Goal: Task Accomplishment & Management: Complete application form

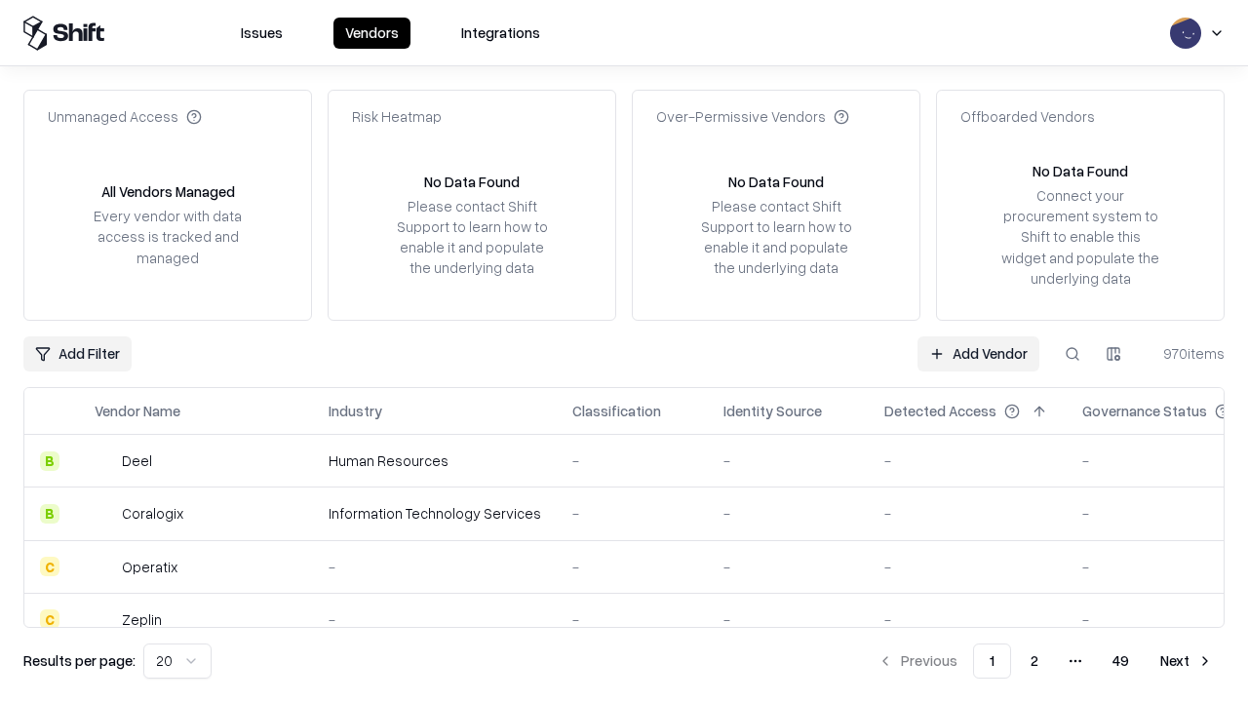
click at [978, 353] on link "Add Vendor" at bounding box center [979, 353] width 122 height 35
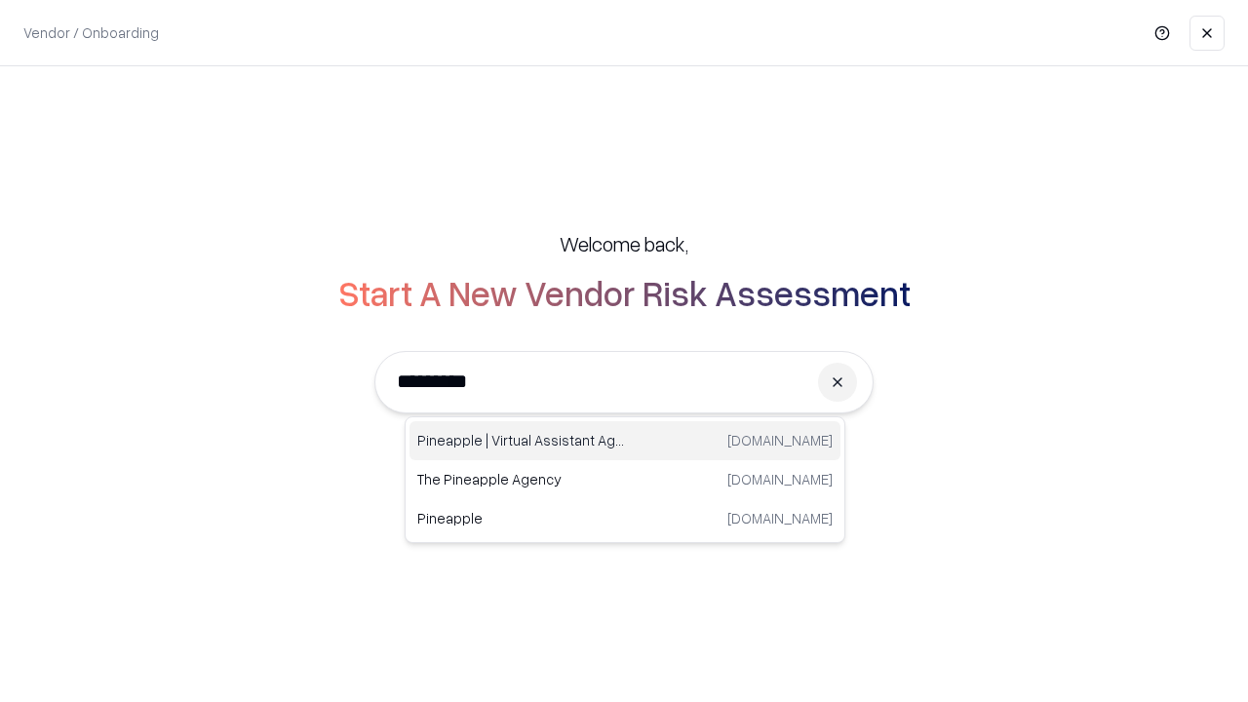
click at [625, 441] on div "Pineapple | Virtual Assistant Agency [DOMAIN_NAME]" at bounding box center [625, 440] width 431 height 39
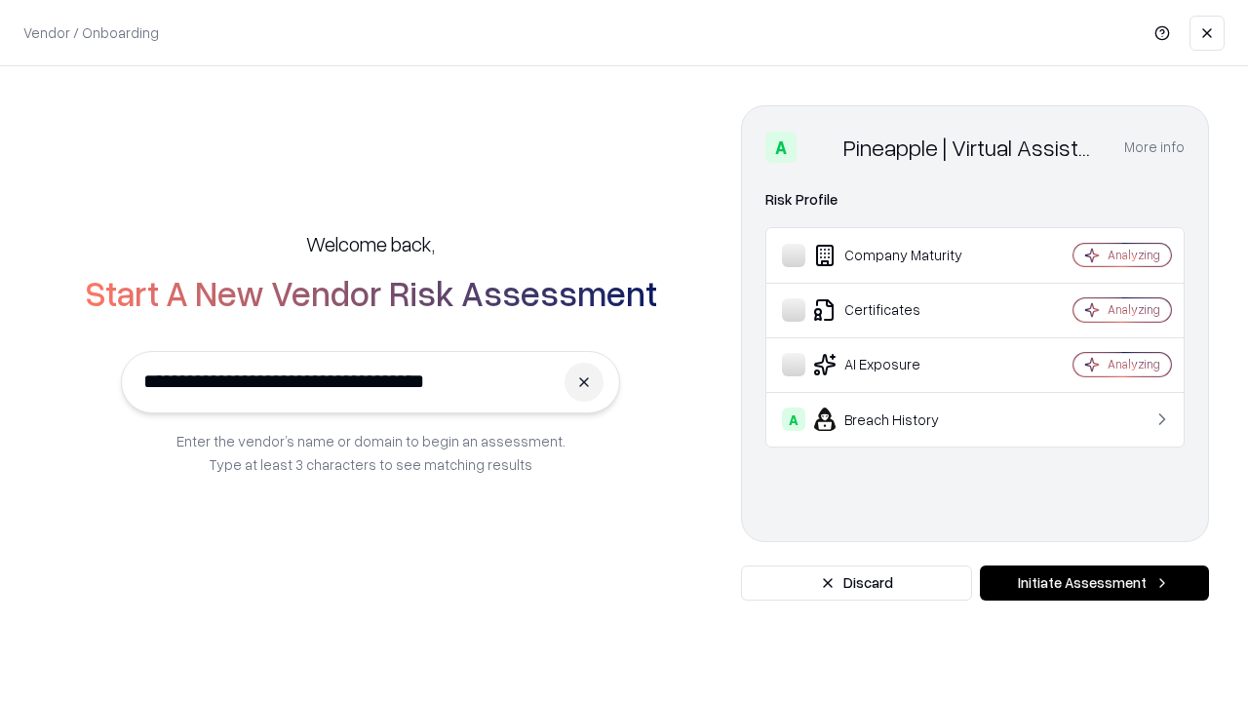
type input "**********"
click at [1094, 583] on button "Initiate Assessment" at bounding box center [1094, 583] width 229 height 35
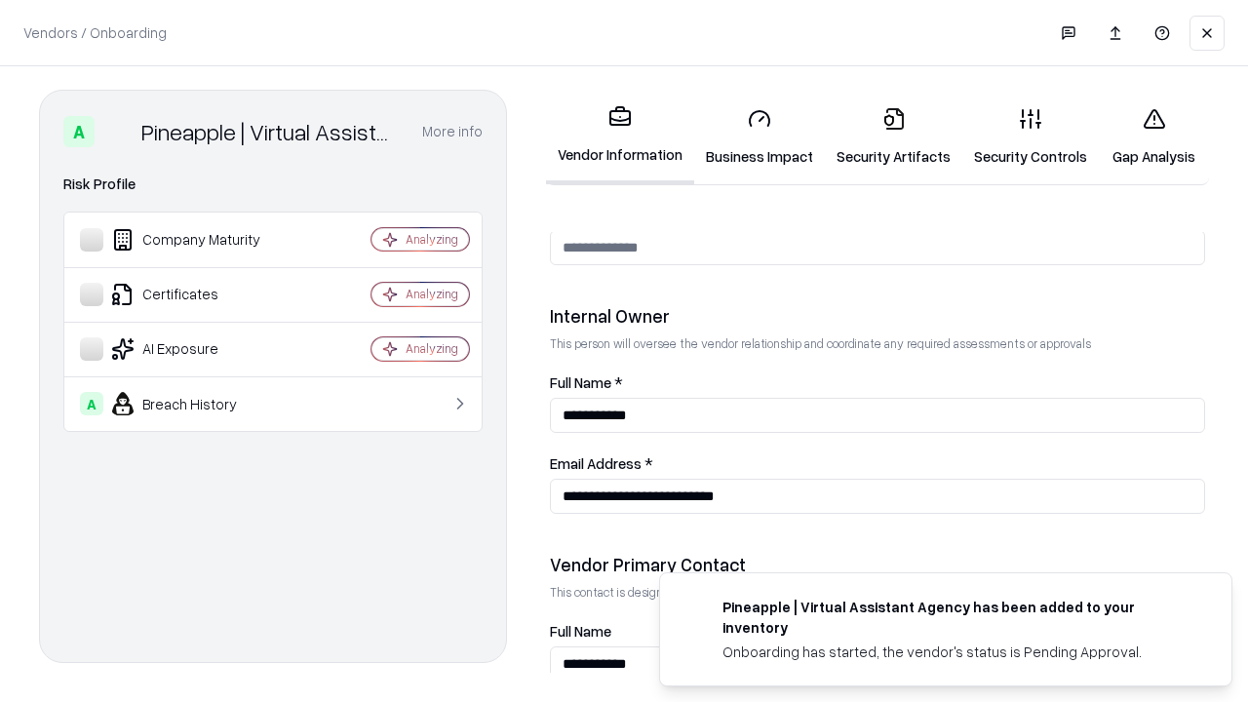
scroll to position [1010, 0]
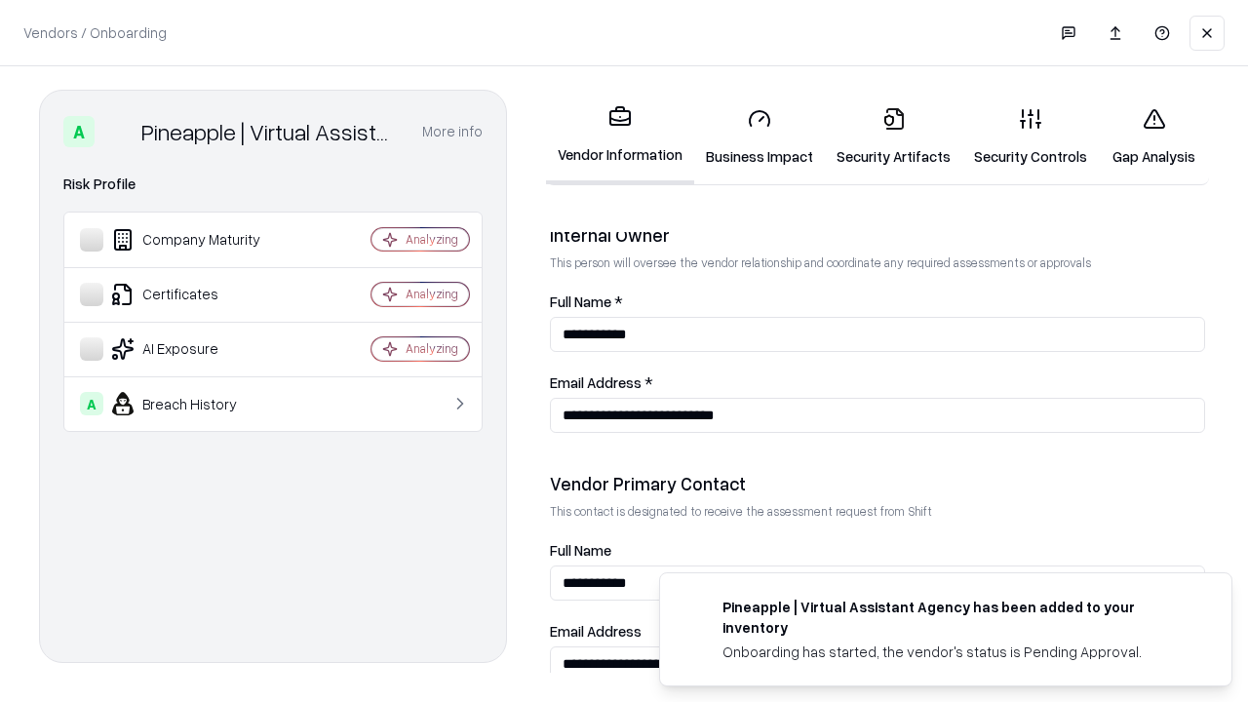
click at [760, 137] on link "Business Impact" at bounding box center [759, 137] width 131 height 91
click at [893, 137] on link "Security Artifacts" at bounding box center [893, 137] width 137 height 91
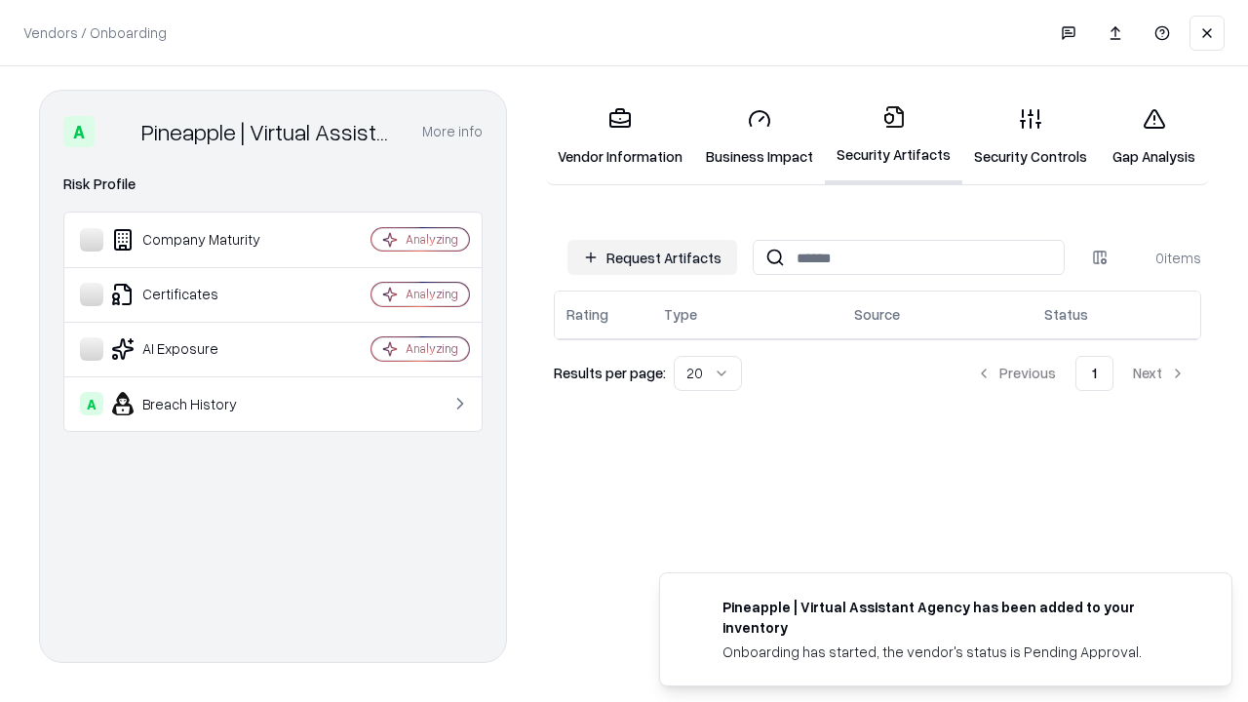
click at [652, 257] on button "Request Artifacts" at bounding box center [652, 257] width 170 height 35
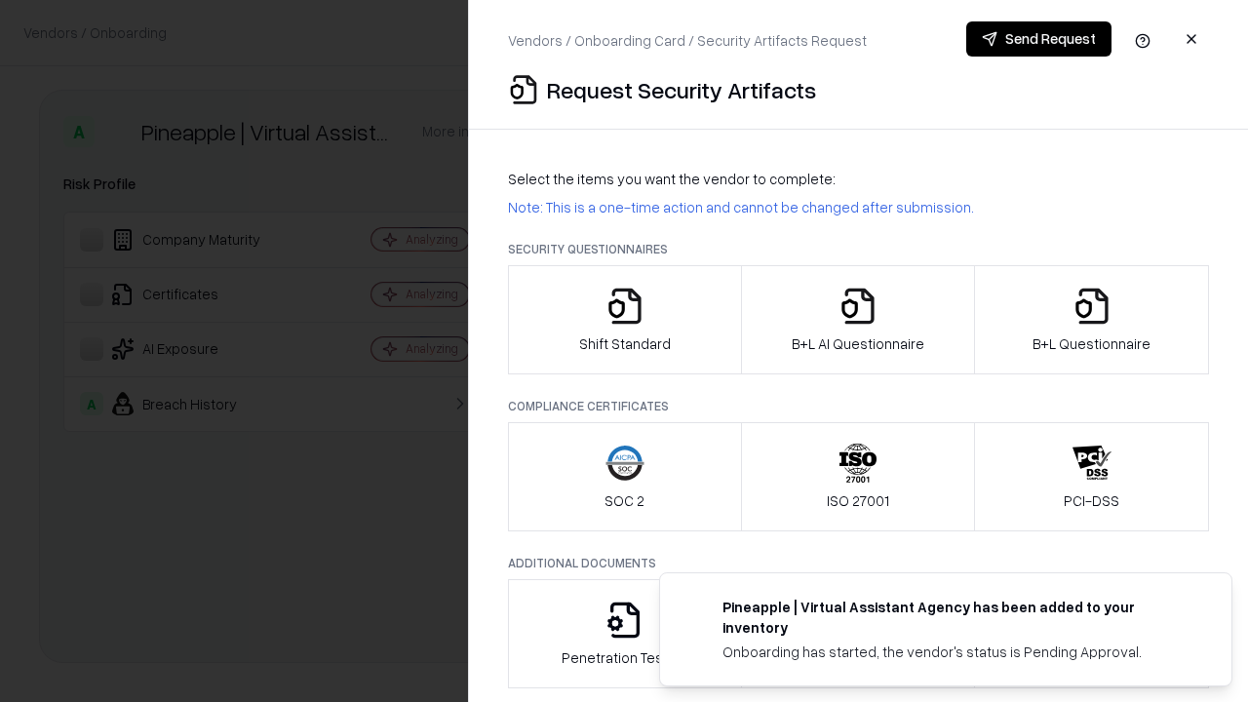
click at [624, 320] on icon "button" at bounding box center [625, 306] width 39 height 39
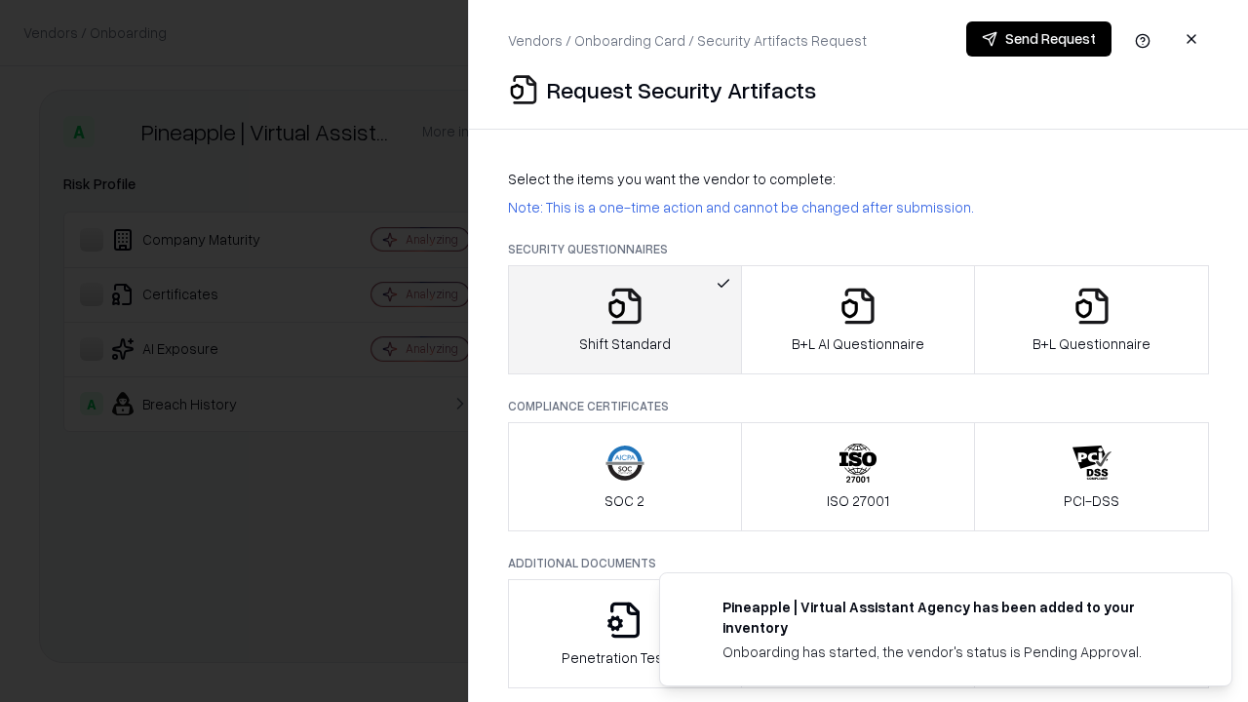
click at [1038, 39] on button "Send Request" at bounding box center [1038, 38] width 145 height 35
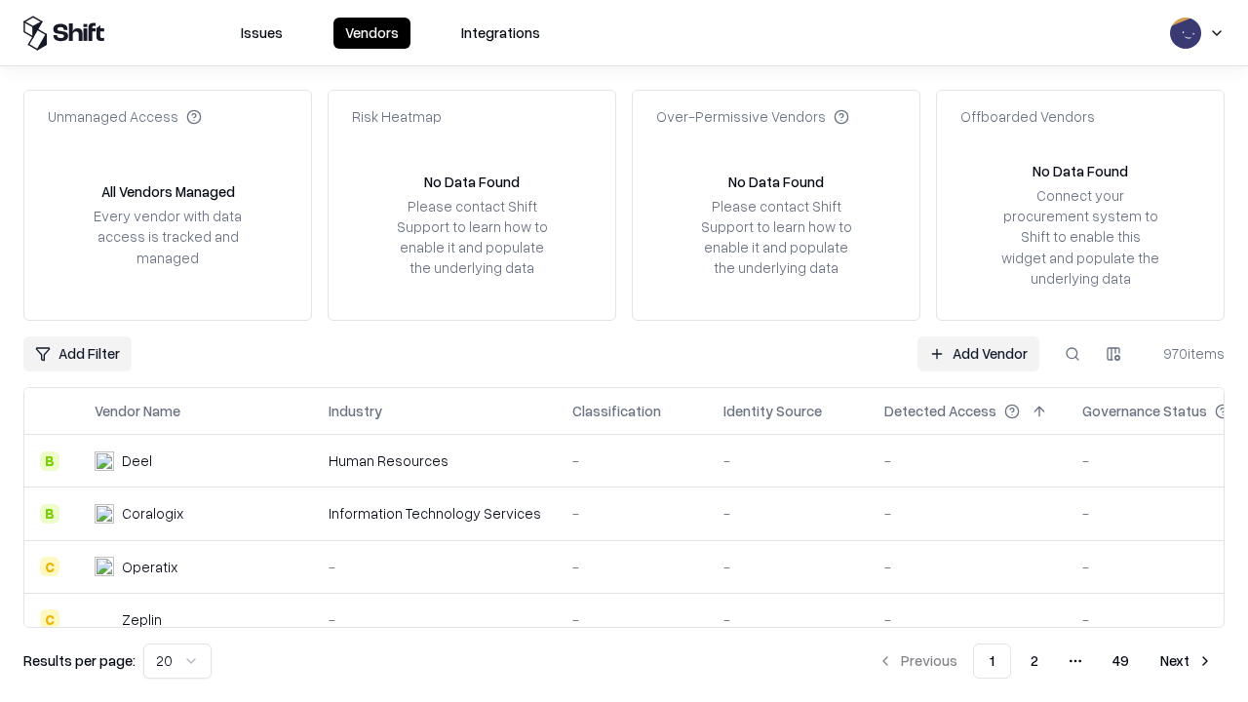
click at [1073, 353] on button at bounding box center [1072, 353] width 35 height 35
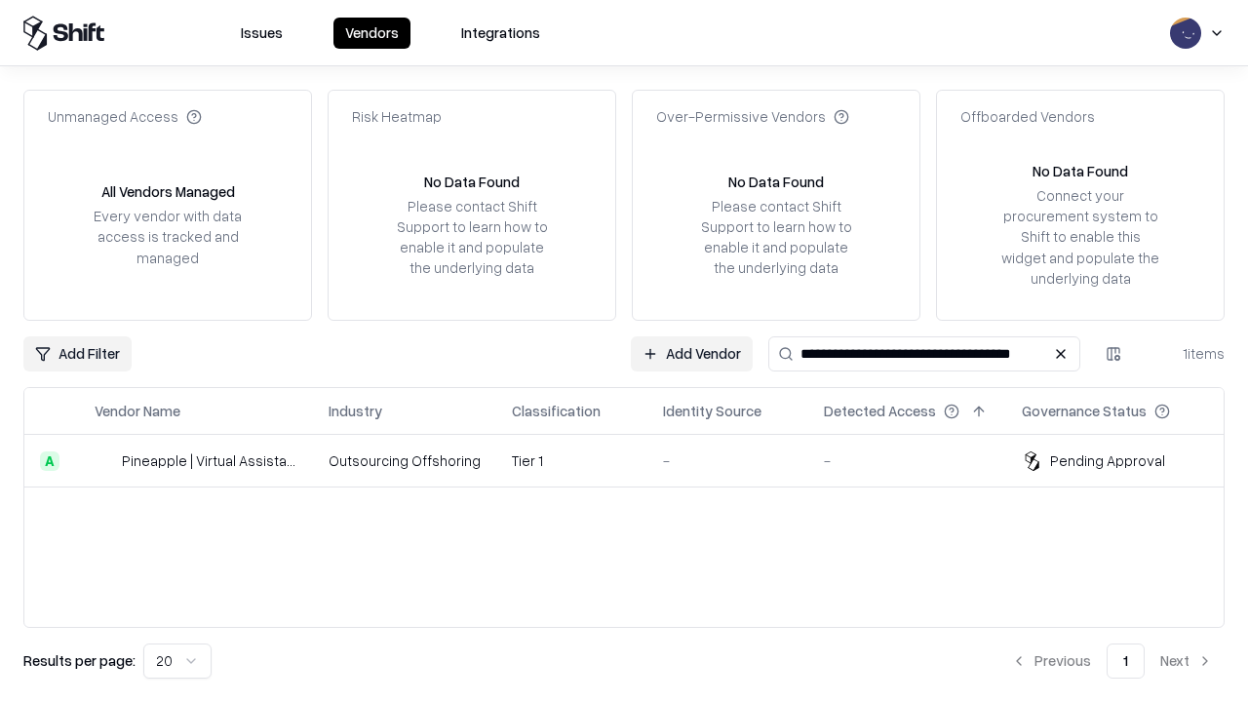
type input "**********"
click at [636, 460] on td "Tier 1" at bounding box center [571, 461] width 151 height 53
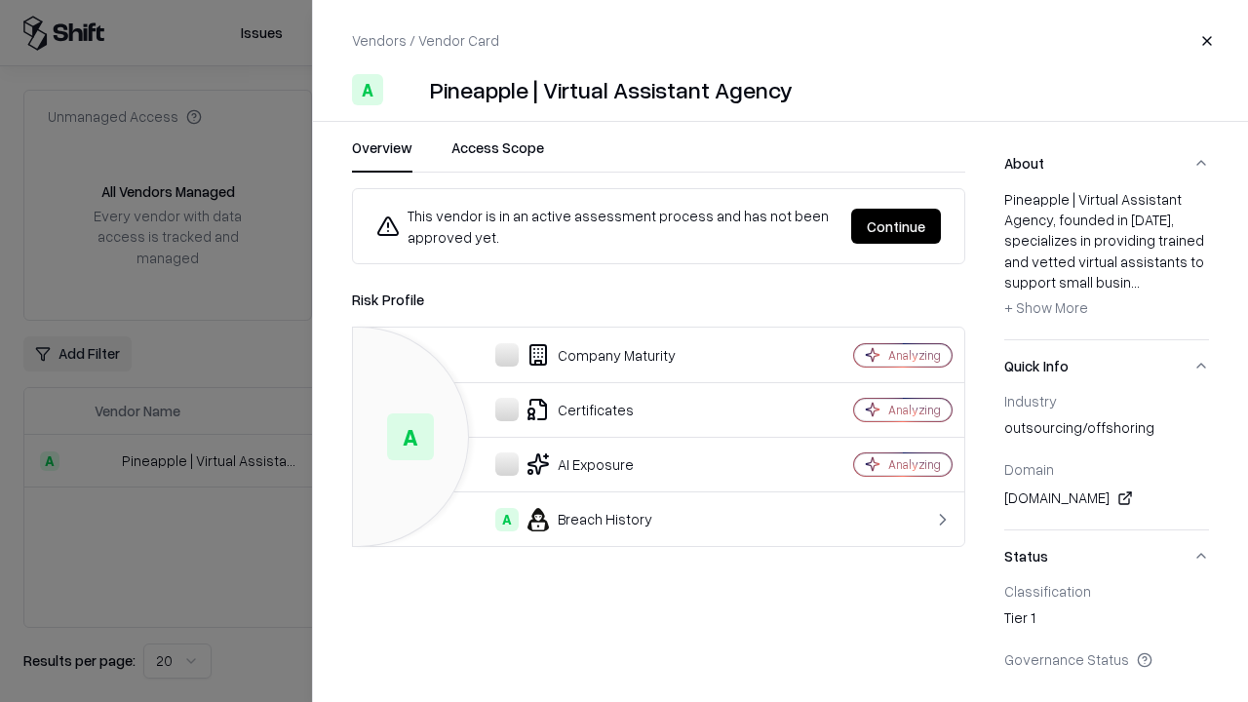
click at [896, 226] on button "Continue" at bounding box center [896, 226] width 90 height 35
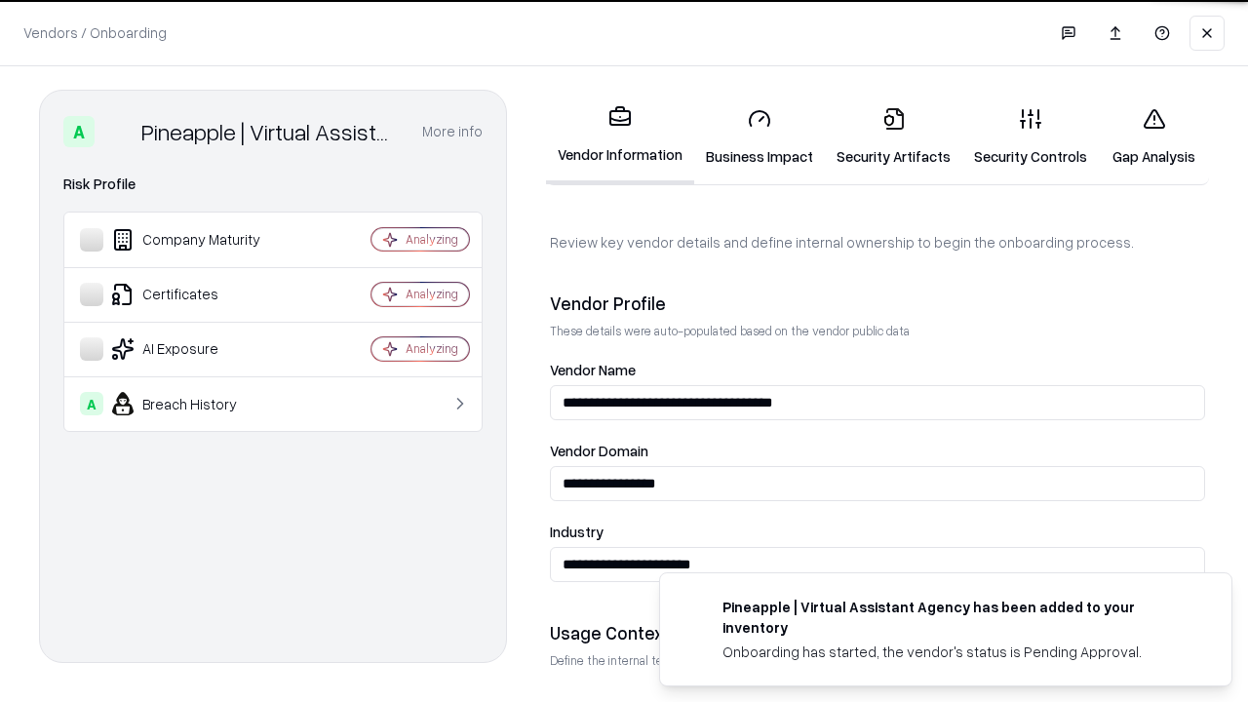
click at [893, 137] on link "Security Artifacts" at bounding box center [893, 137] width 137 height 91
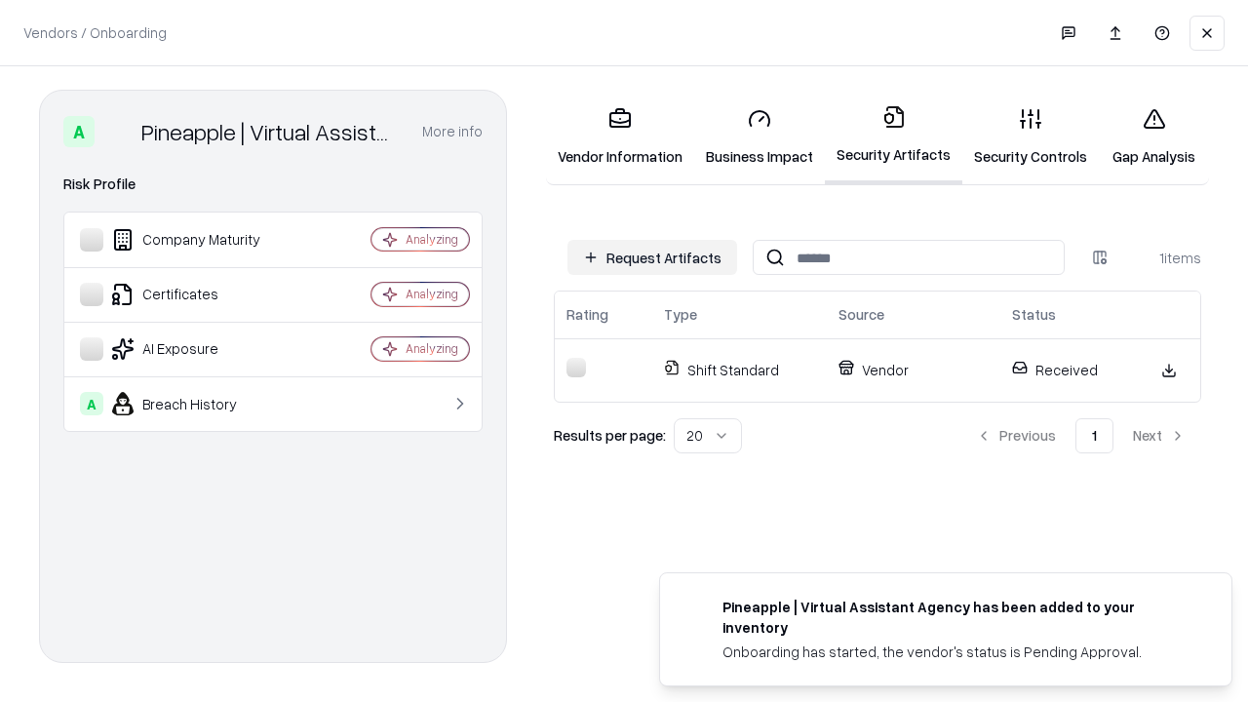
click at [1153, 137] on link "Gap Analysis" at bounding box center [1154, 137] width 110 height 91
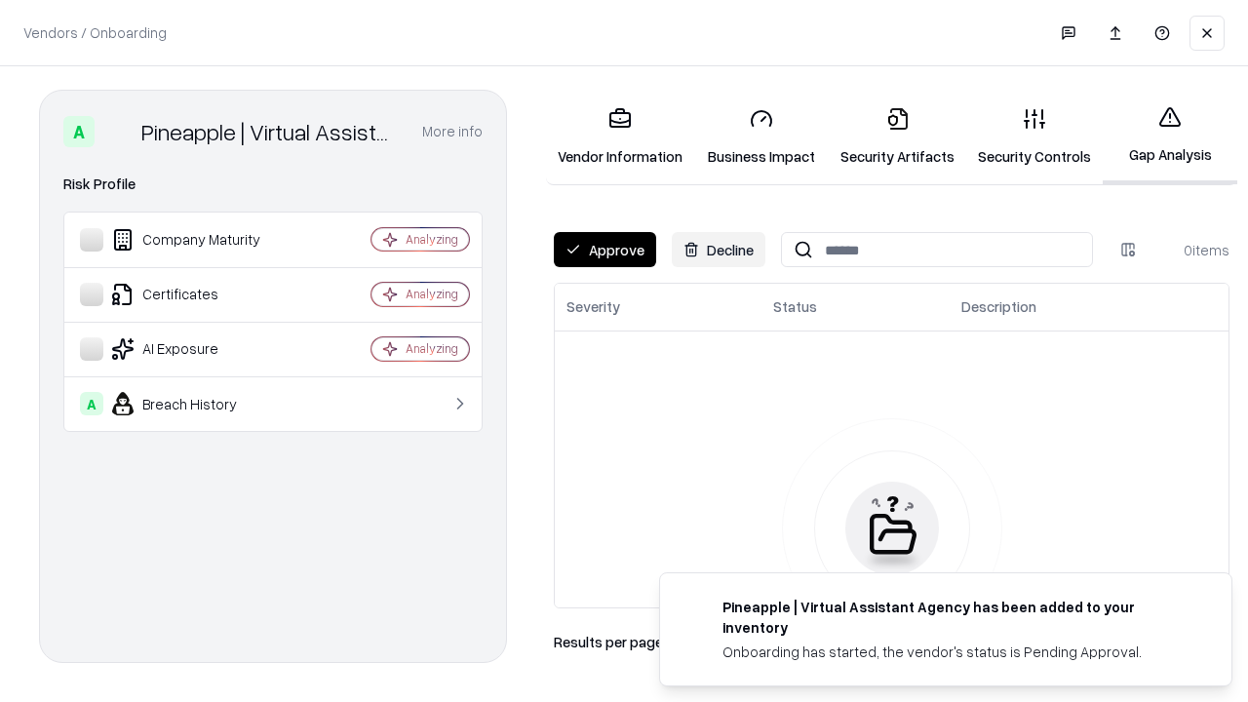
click at [605, 250] on button "Approve" at bounding box center [605, 249] width 102 height 35
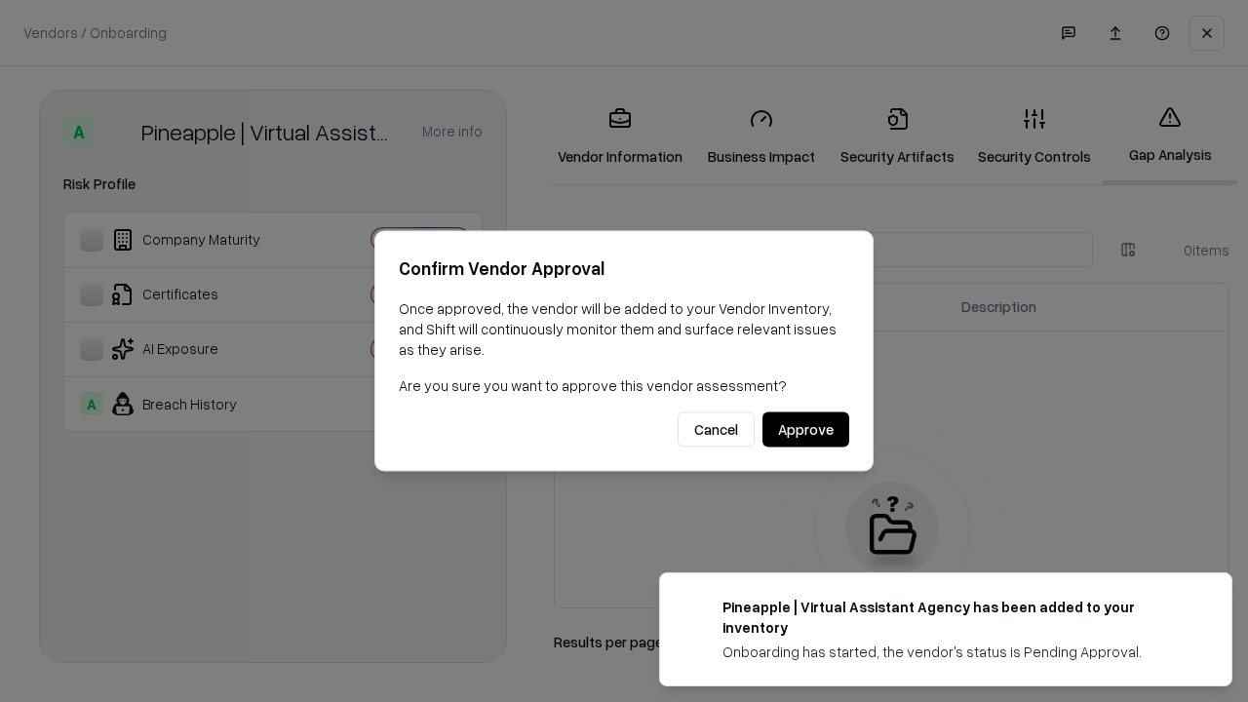
click at [805, 429] on button "Approve" at bounding box center [805, 429] width 87 height 35
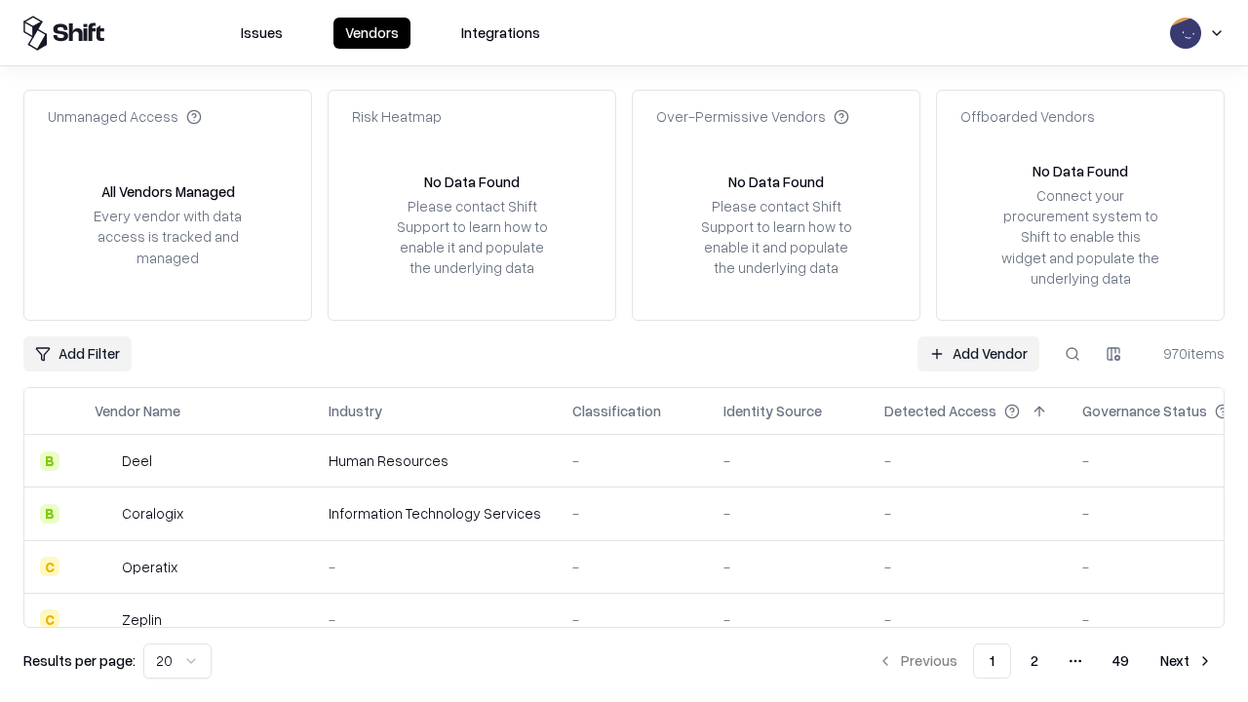
type input "**********"
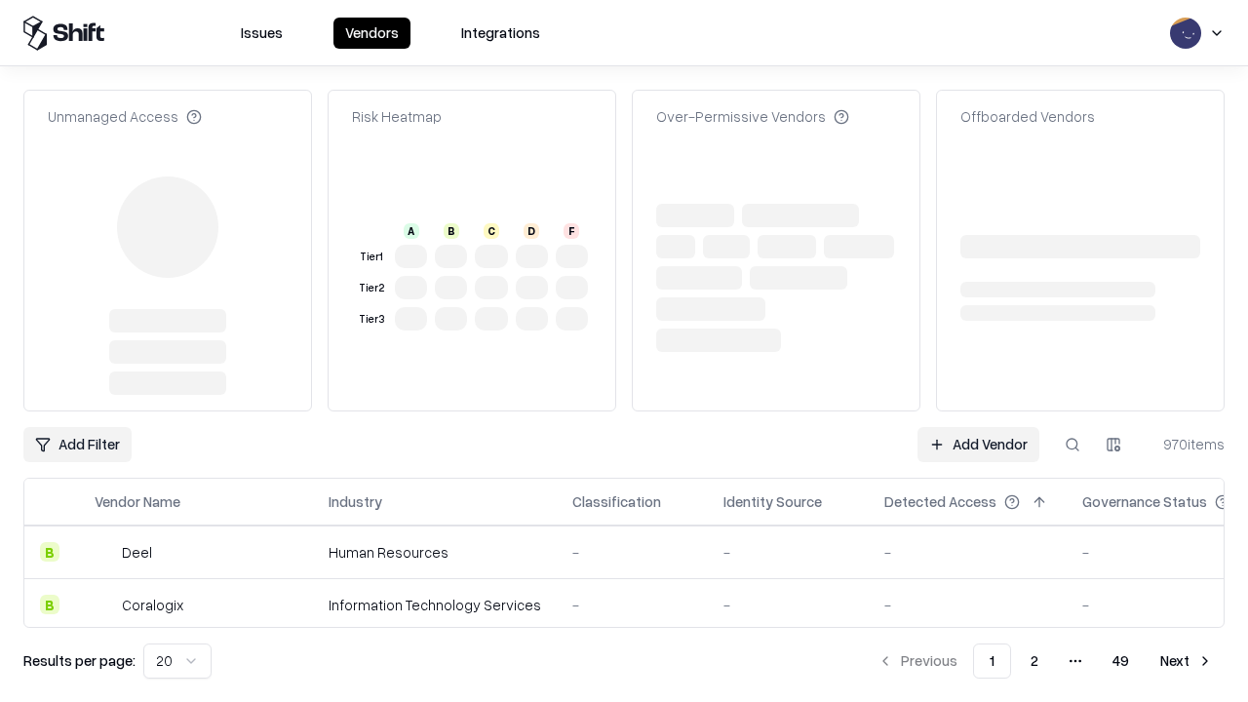
click at [978, 427] on link "Add Vendor" at bounding box center [979, 444] width 122 height 35
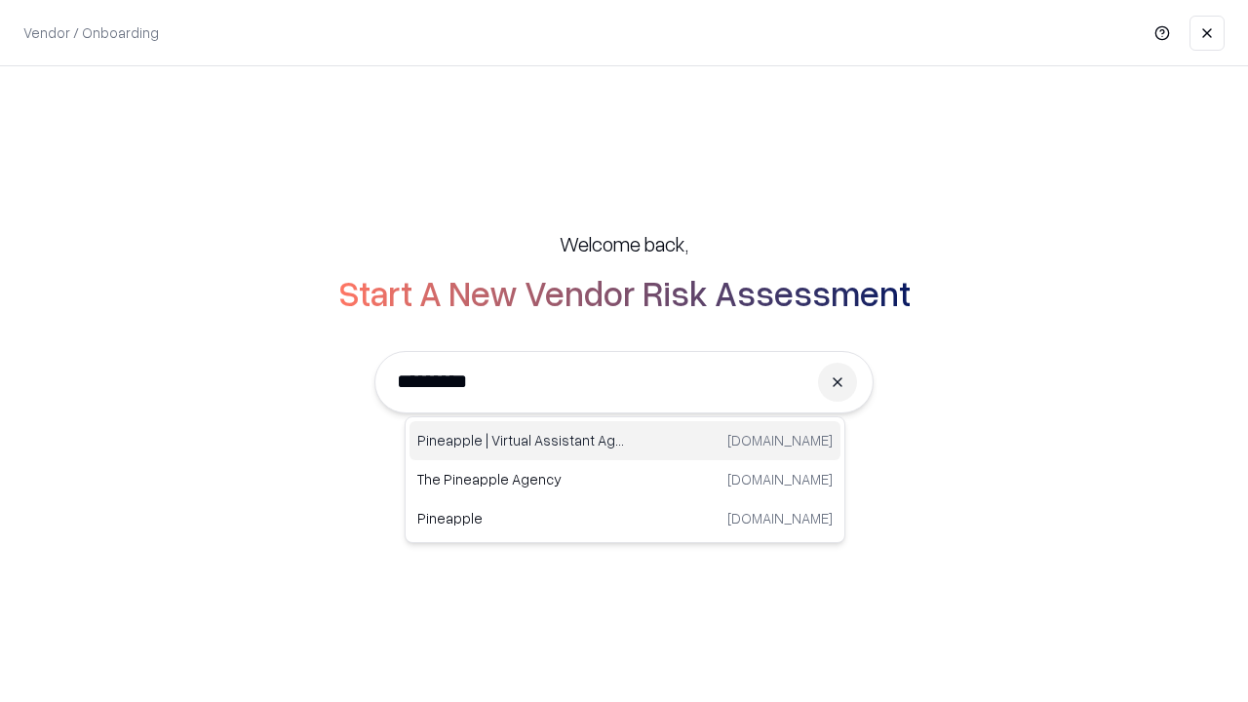
click at [625, 441] on div "Pineapple | Virtual Assistant Agency [DOMAIN_NAME]" at bounding box center [625, 440] width 431 height 39
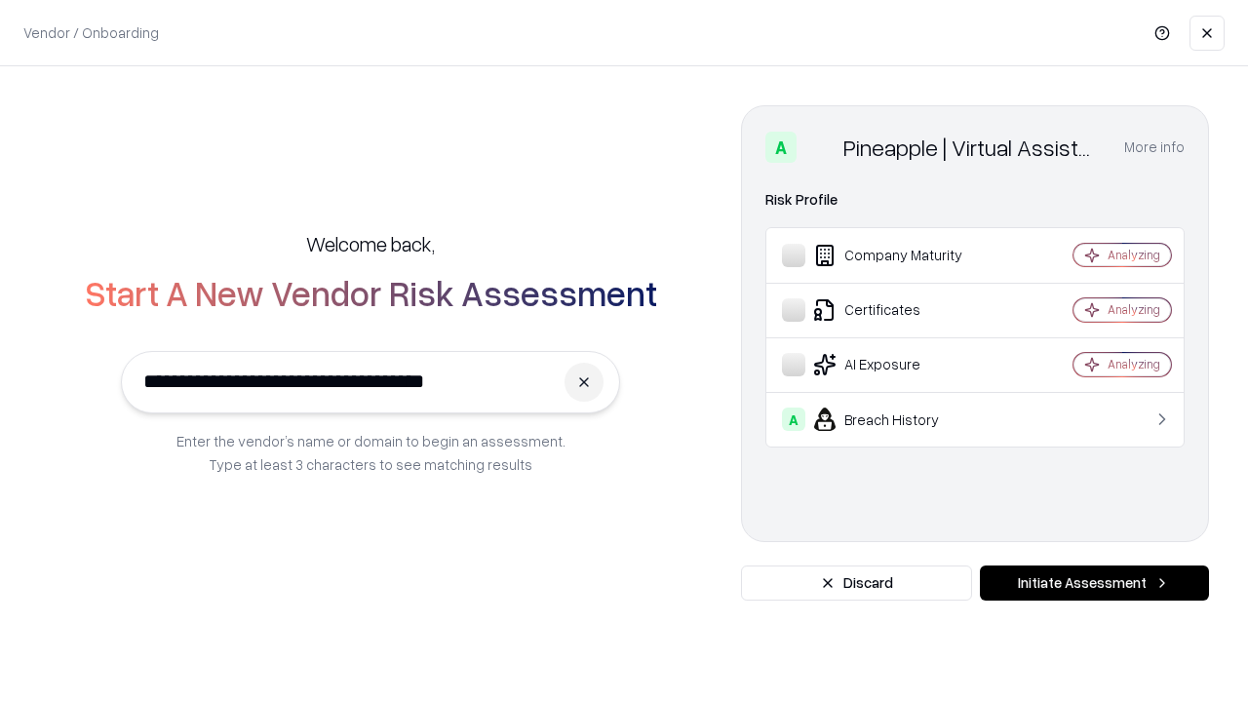
type input "**********"
click at [1094, 583] on button "Initiate Assessment" at bounding box center [1094, 583] width 229 height 35
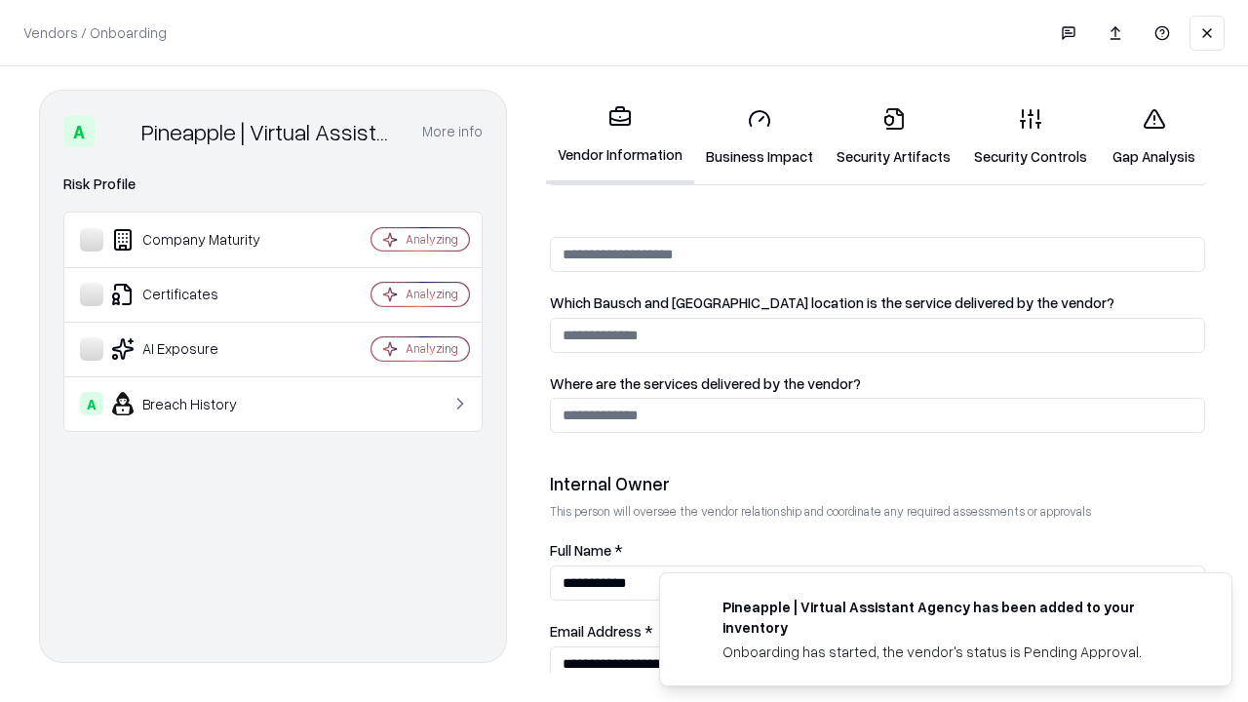
scroll to position [1010, 0]
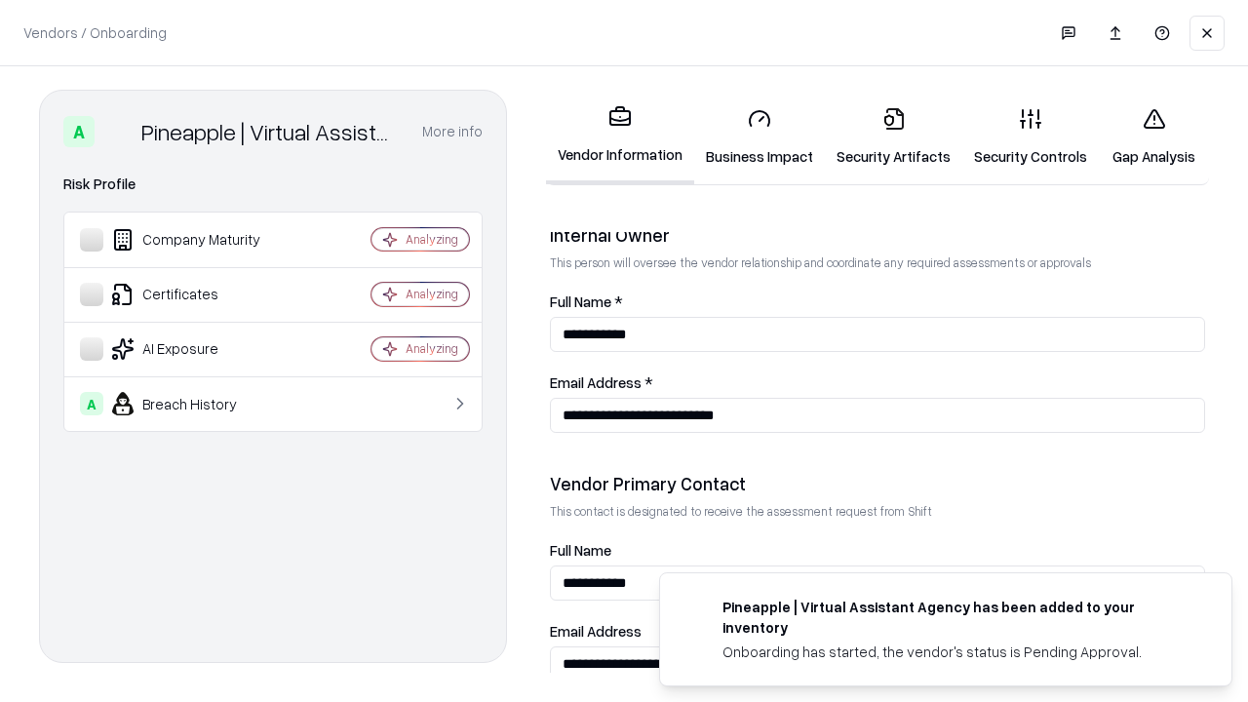
click at [1153, 137] on link "Gap Analysis" at bounding box center [1154, 137] width 110 height 91
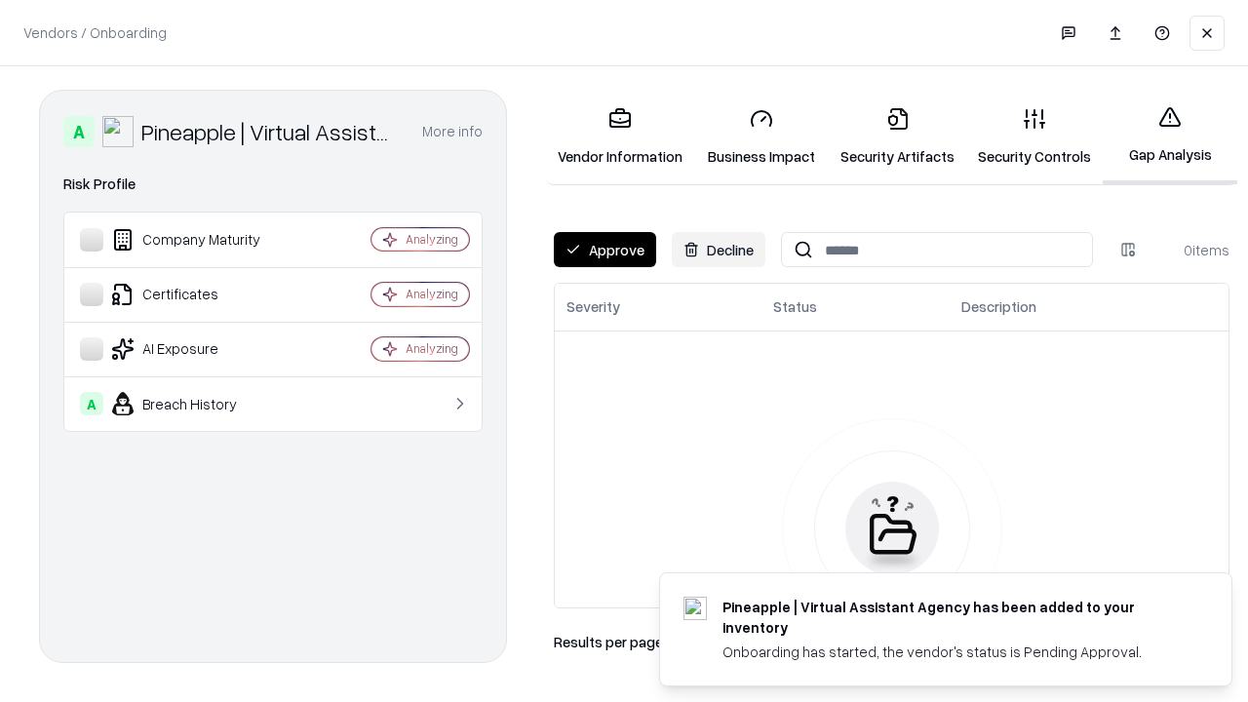
click at [605, 250] on button "Approve" at bounding box center [605, 249] width 102 height 35
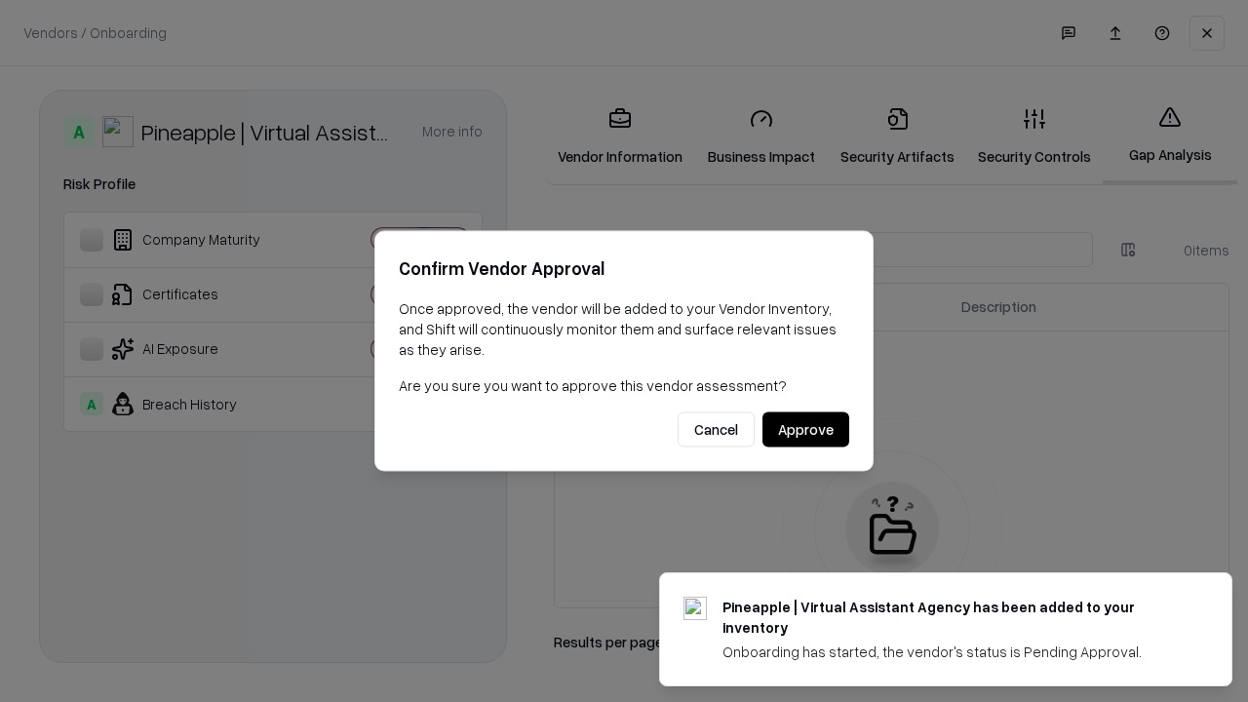
click at [805, 429] on button "Approve" at bounding box center [805, 429] width 87 height 35
